Goal: Manage account settings

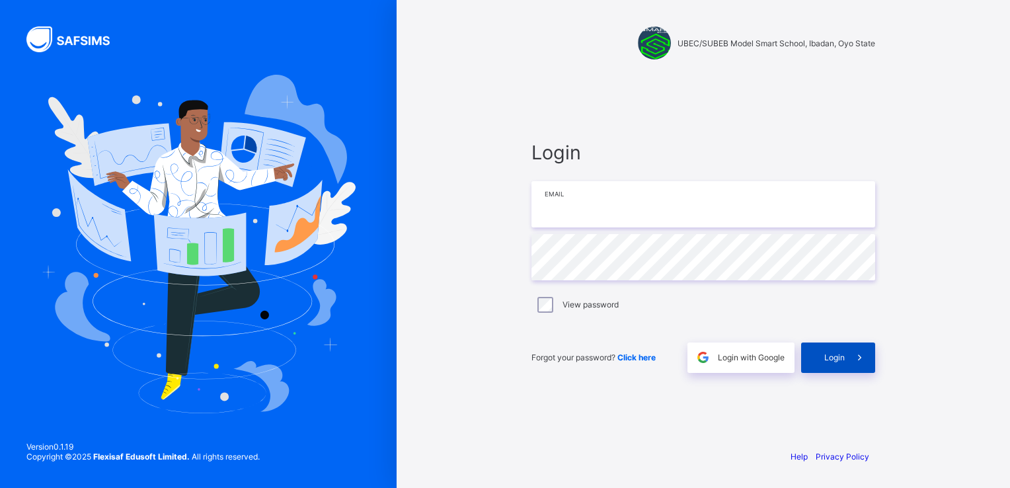
type input "**********"
click at [867, 360] on icon at bounding box center [860, 357] width 14 height 13
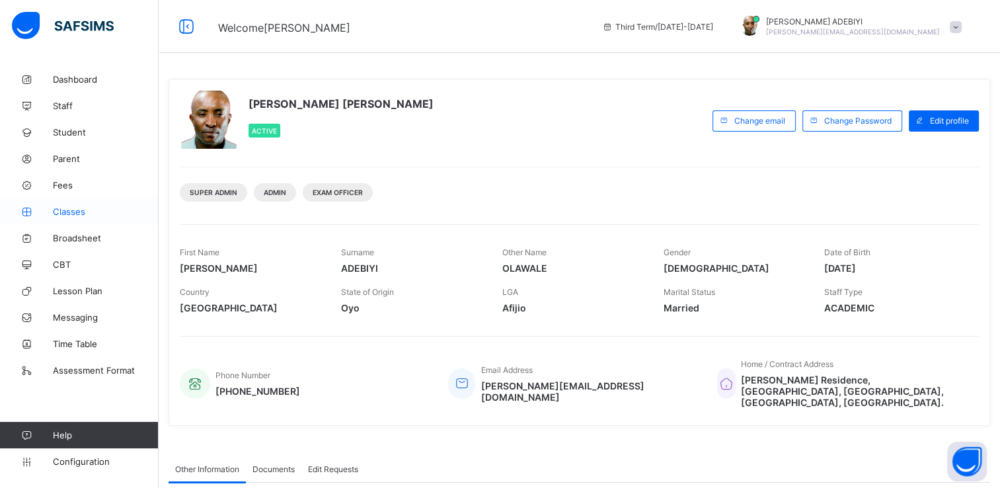
click at [71, 212] on span "Classes" at bounding box center [106, 211] width 106 height 11
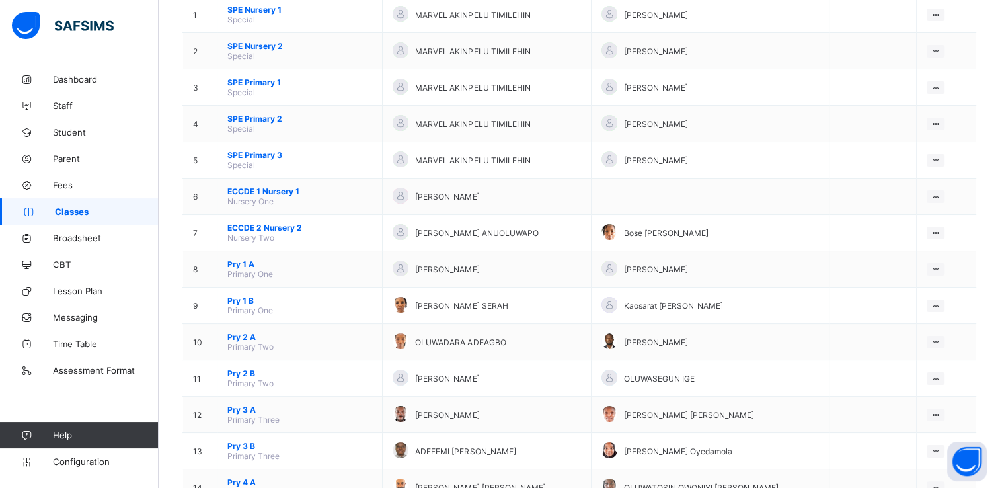
scroll to position [171, 0]
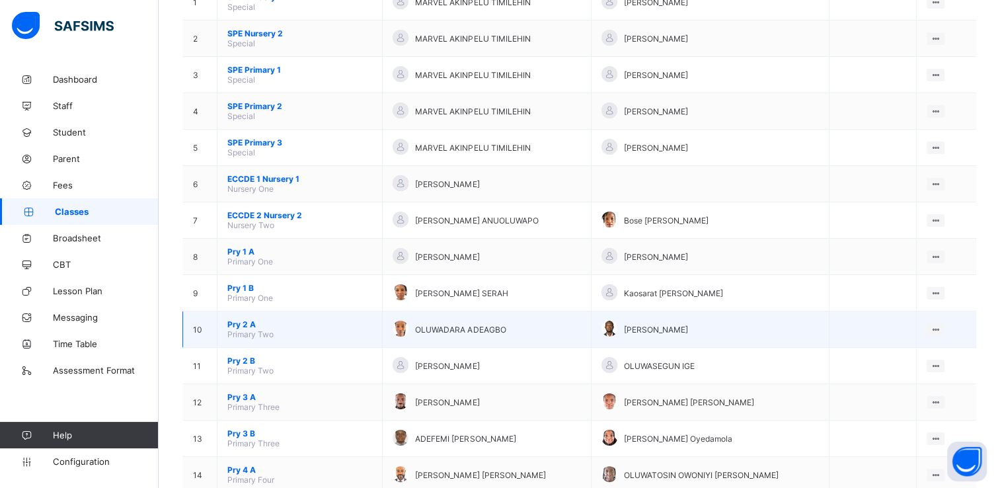
click at [239, 327] on span "Pry 2 A" at bounding box center [299, 324] width 145 height 10
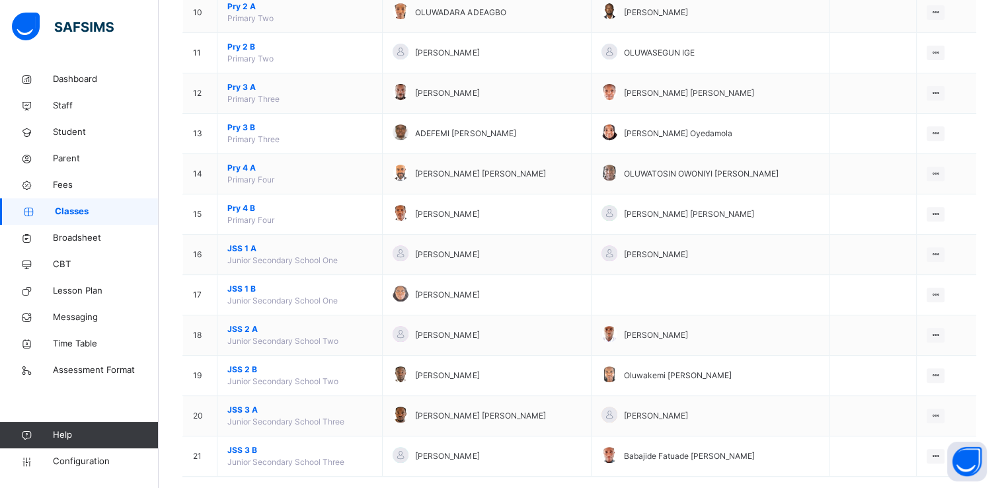
scroll to position [532, 0]
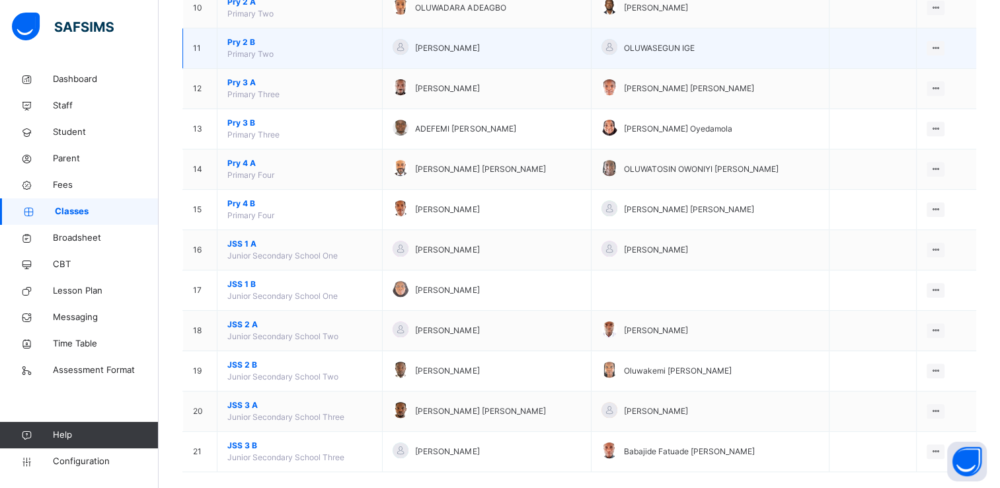
click at [243, 40] on span "Pry 2 B" at bounding box center [299, 42] width 145 height 12
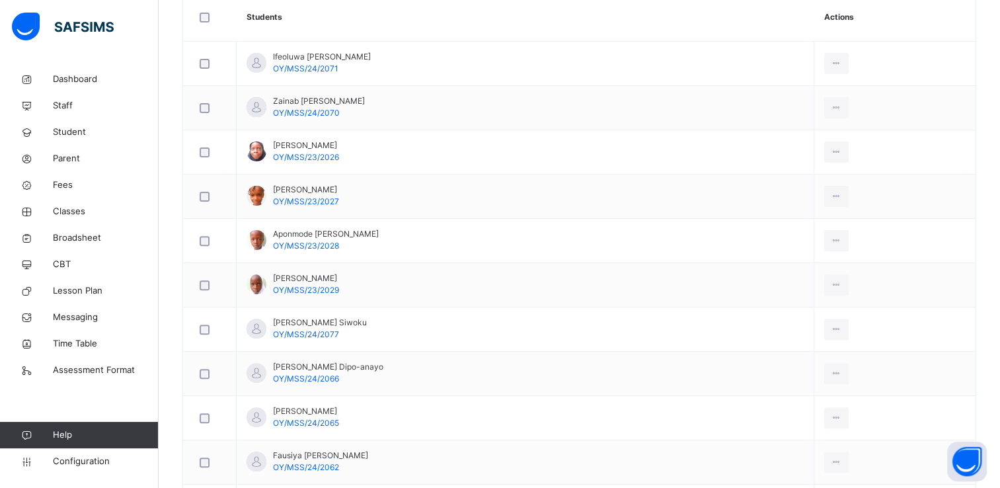
scroll to position [399, 0]
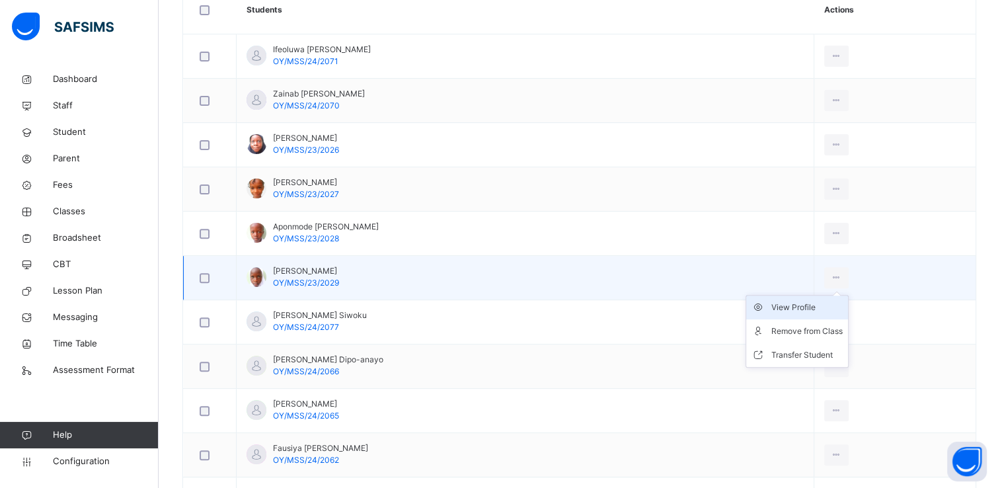
click at [793, 303] on div "View Profile" at bounding box center [807, 307] width 71 height 13
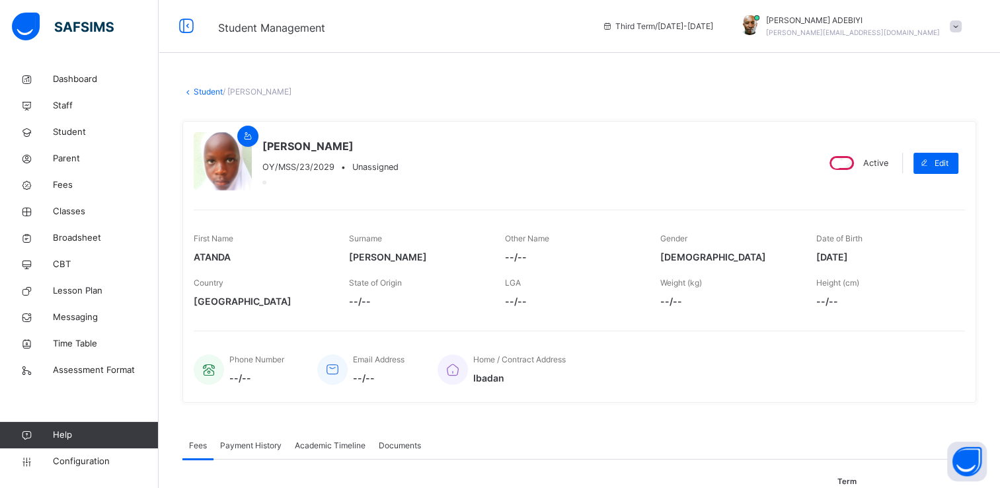
click at [214, 165] on div at bounding box center [223, 161] width 58 height 58
click at [224, 169] on div at bounding box center [223, 161] width 58 height 58
click at [219, 162] on div at bounding box center [223, 161] width 58 height 58
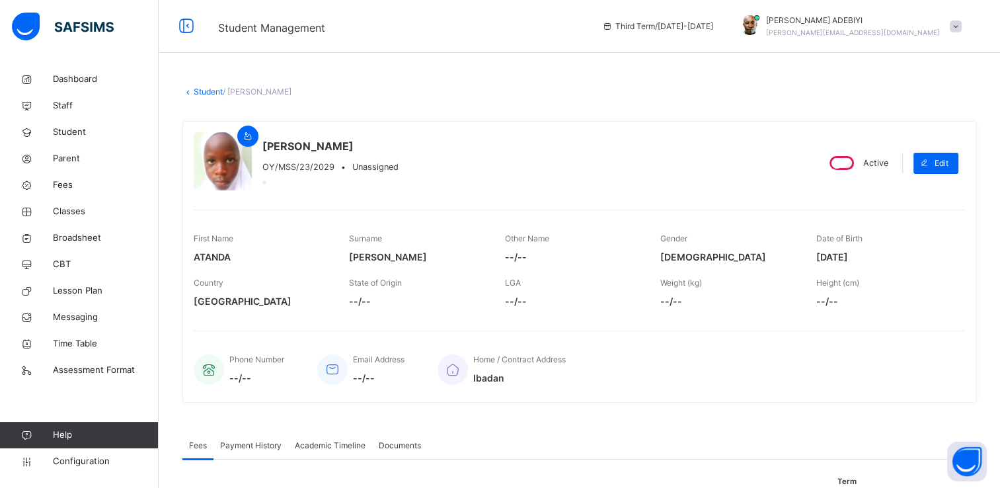
click at [219, 162] on div at bounding box center [223, 161] width 58 height 58
click at [223, 160] on div at bounding box center [223, 161] width 58 height 58
click at [221, 160] on div at bounding box center [223, 161] width 58 height 58
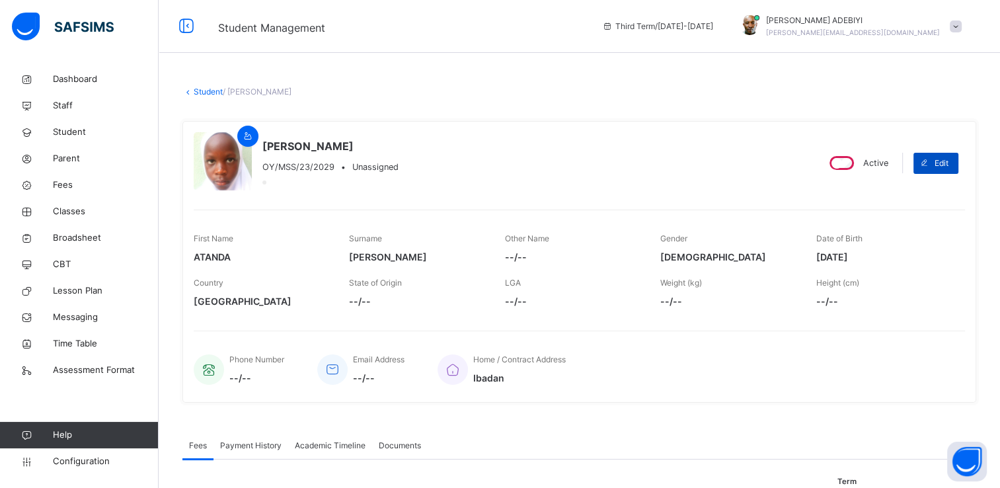
click at [949, 163] on span "Edit" at bounding box center [942, 163] width 14 height 12
select select "**"
